Goal: Find specific page/section: Find specific page/section

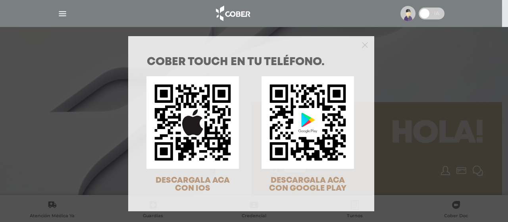
click at [365, 43] on div at bounding box center [251, 44] width 246 height 16
click at [364, 44] on icon "Close" at bounding box center [365, 45] width 6 height 6
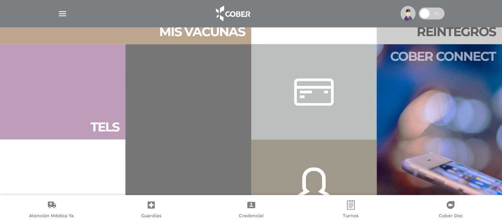
scroll to position [358, 0]
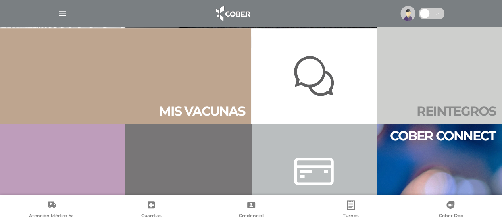
click at [434, 111] on h2 "Rein te gros" at bounding box center [456, 111] width 79 height 15
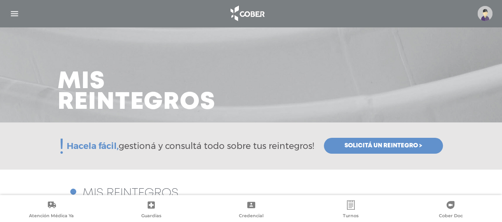
click at [14, 14] on img "button" at bounding box center [15, 14] width 10 height 10
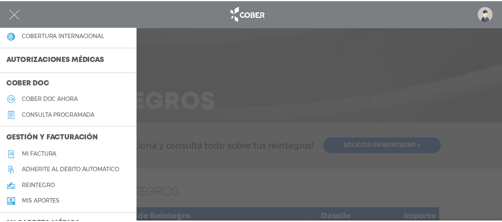
scroll to position [199, 0]
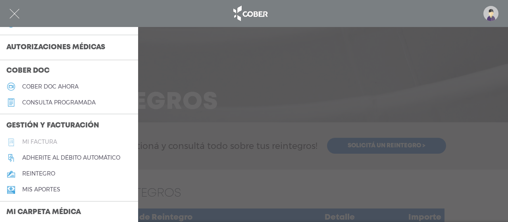
click at [50, 141] on h5 "Mi factura" at bounding box center [39, 142] width 35 height 7
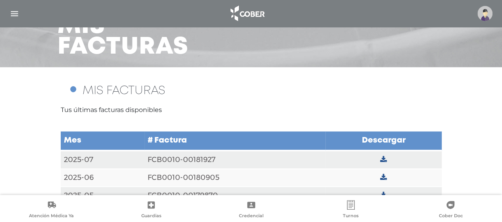
scroll to position [75, 0]
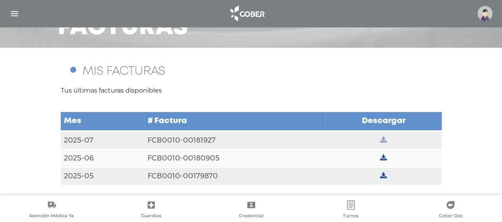
click at [386, 139] on icon at bounding box center [384, 140] width 7 height 7
click at [383, 158] on icon at bounding box center [384, 158] width 7 height 7
